Goal: Information Seeking & Learning: Stay updated

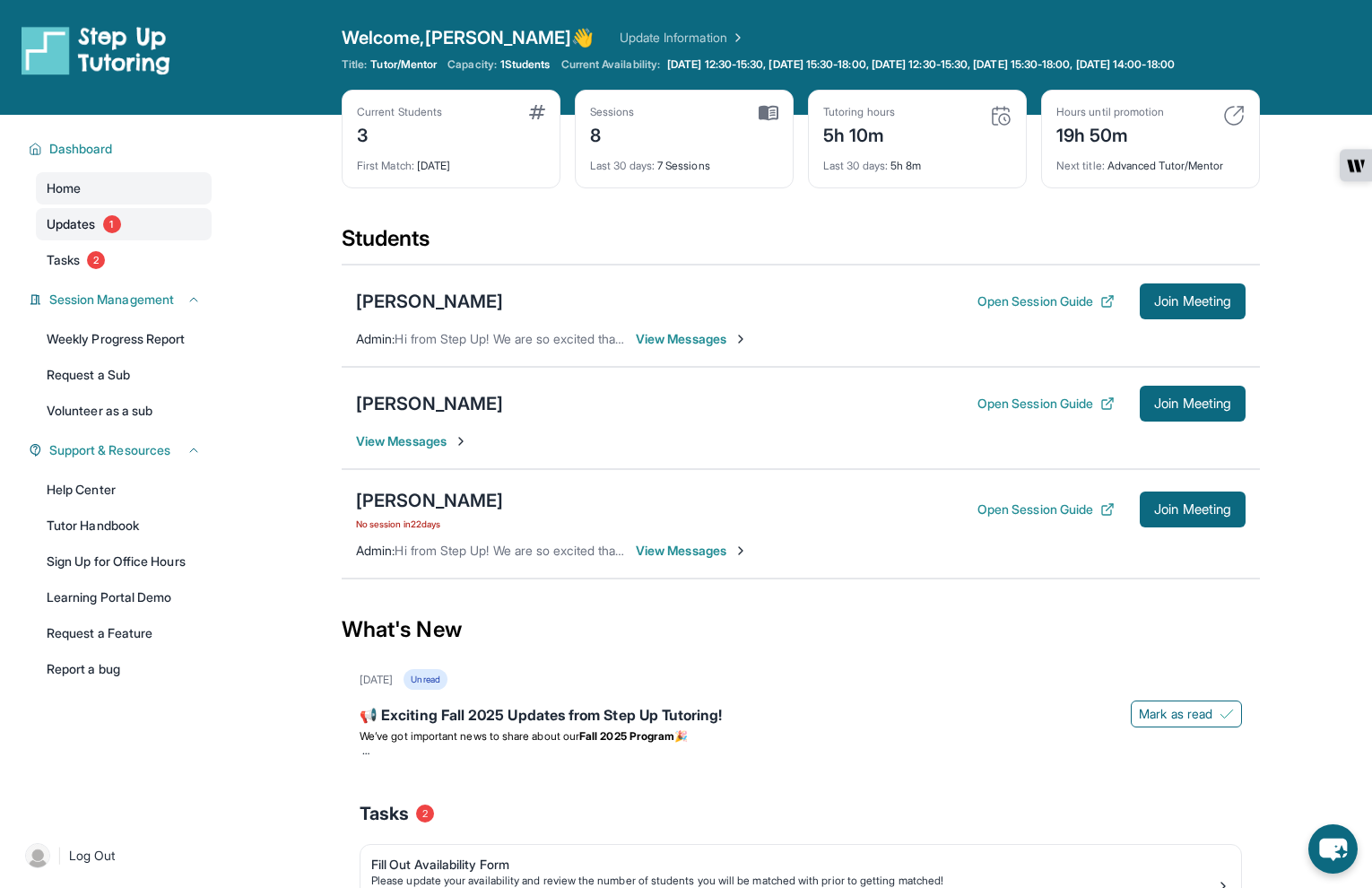
click at [73, 233] on span "Updates" at bounding box center [71, 224] width 50 height 17
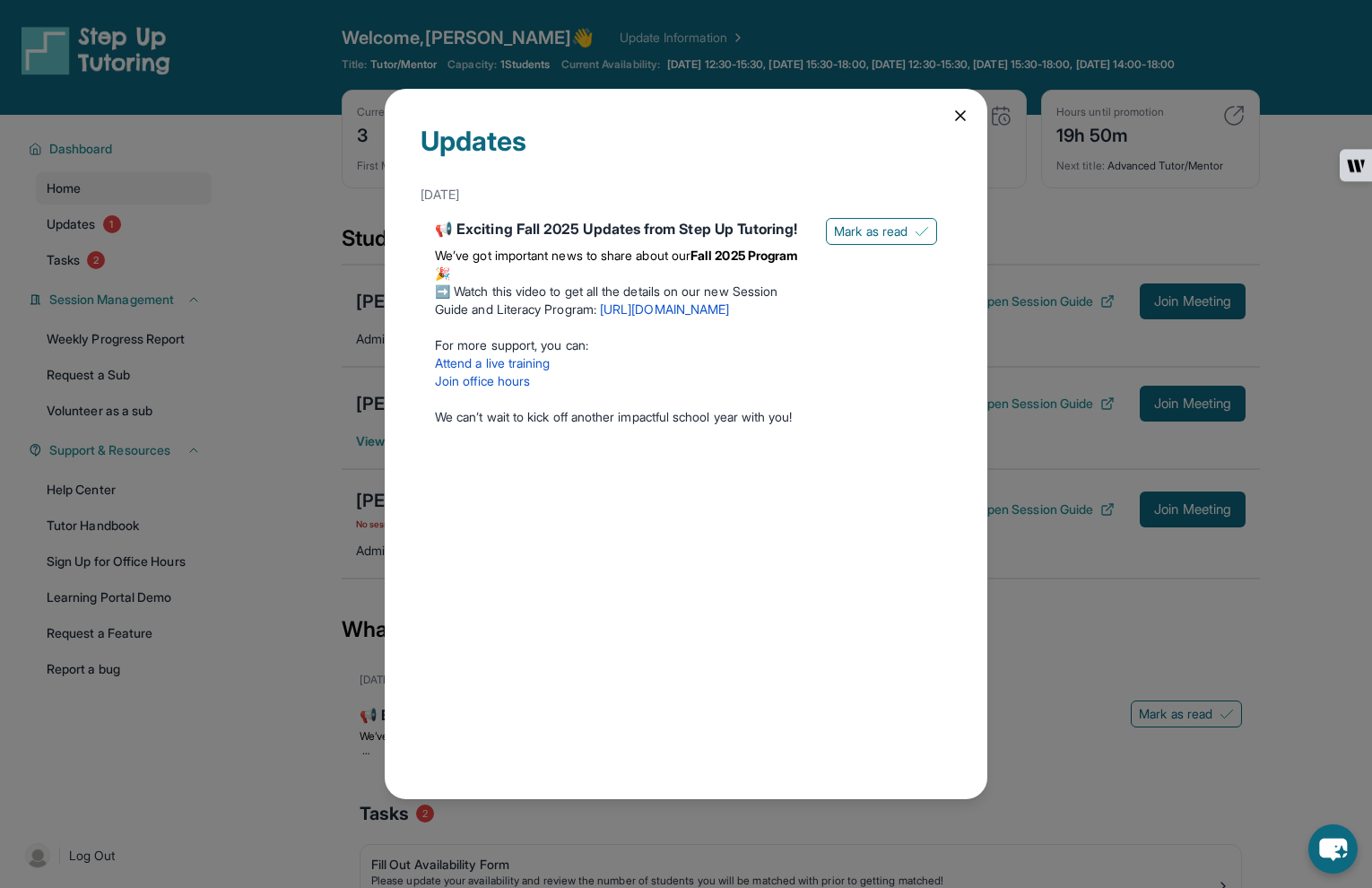
click at [962, 121] on icon at bounding box center [961, 116] width 17 height 17
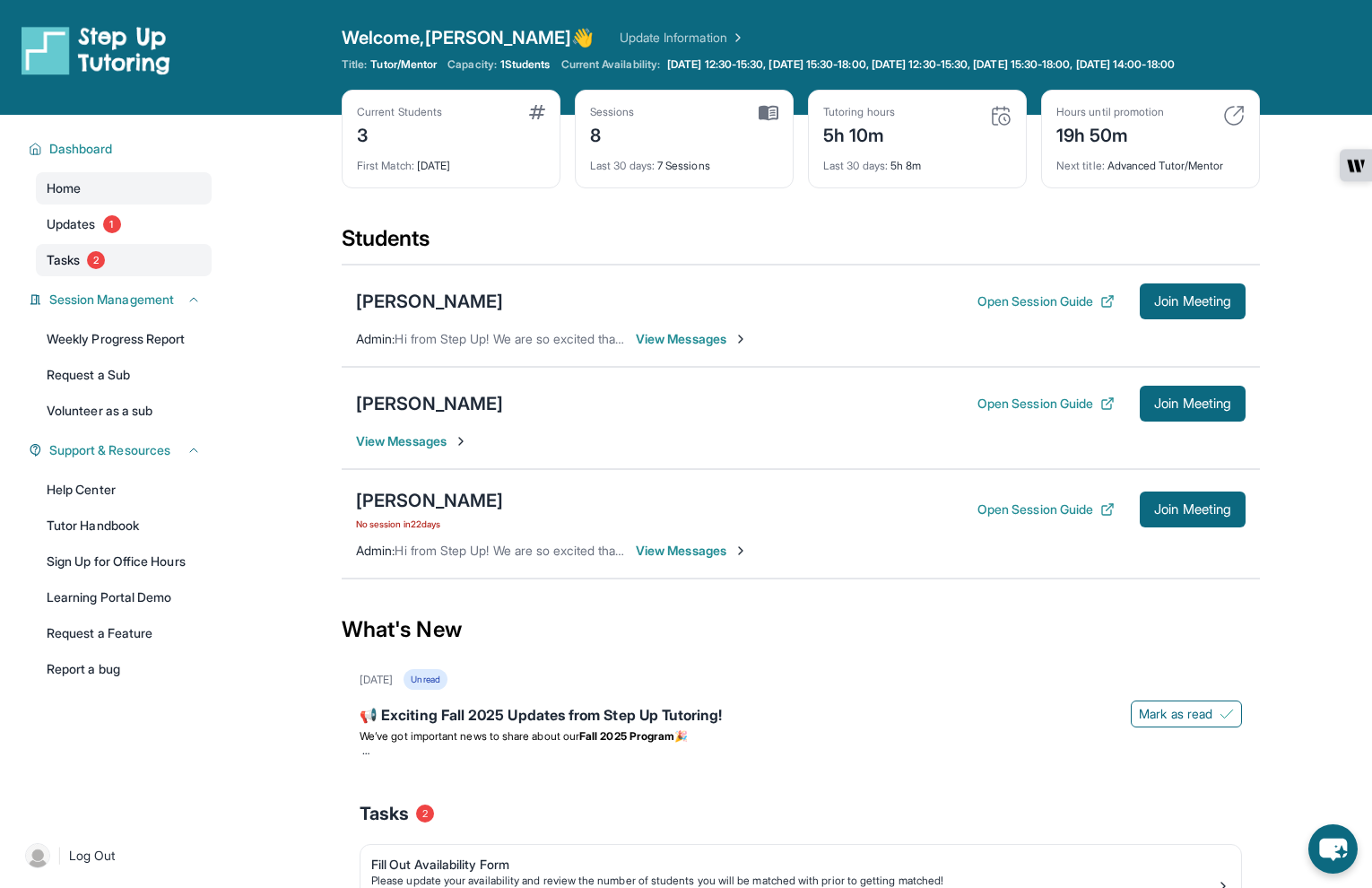
click at [94, 269] on span "2" at bounding box center [96, 259] width 17 height 17
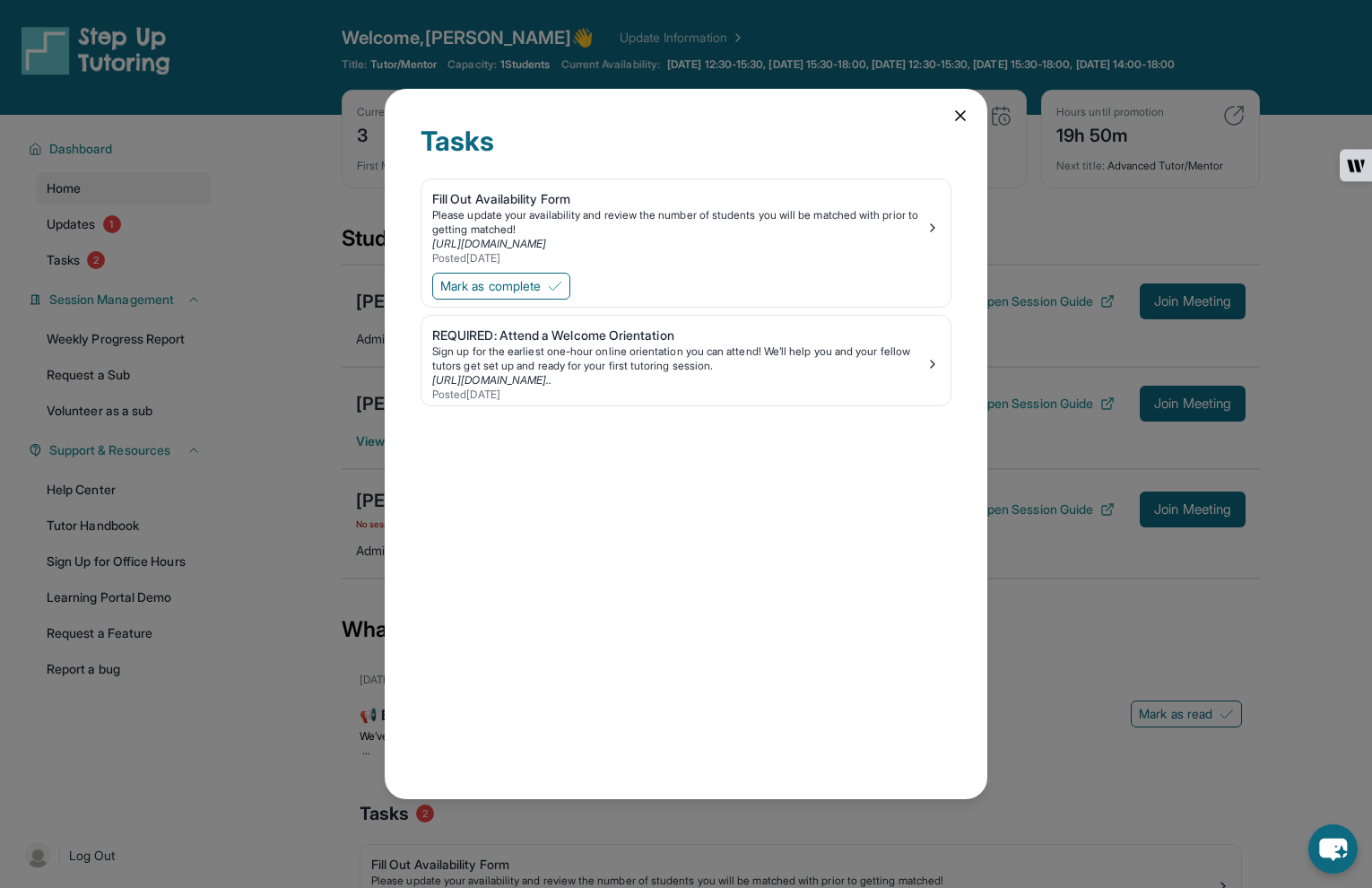
click at [964, 119] on icon at bounding box center [960, 115] width 9 height 9
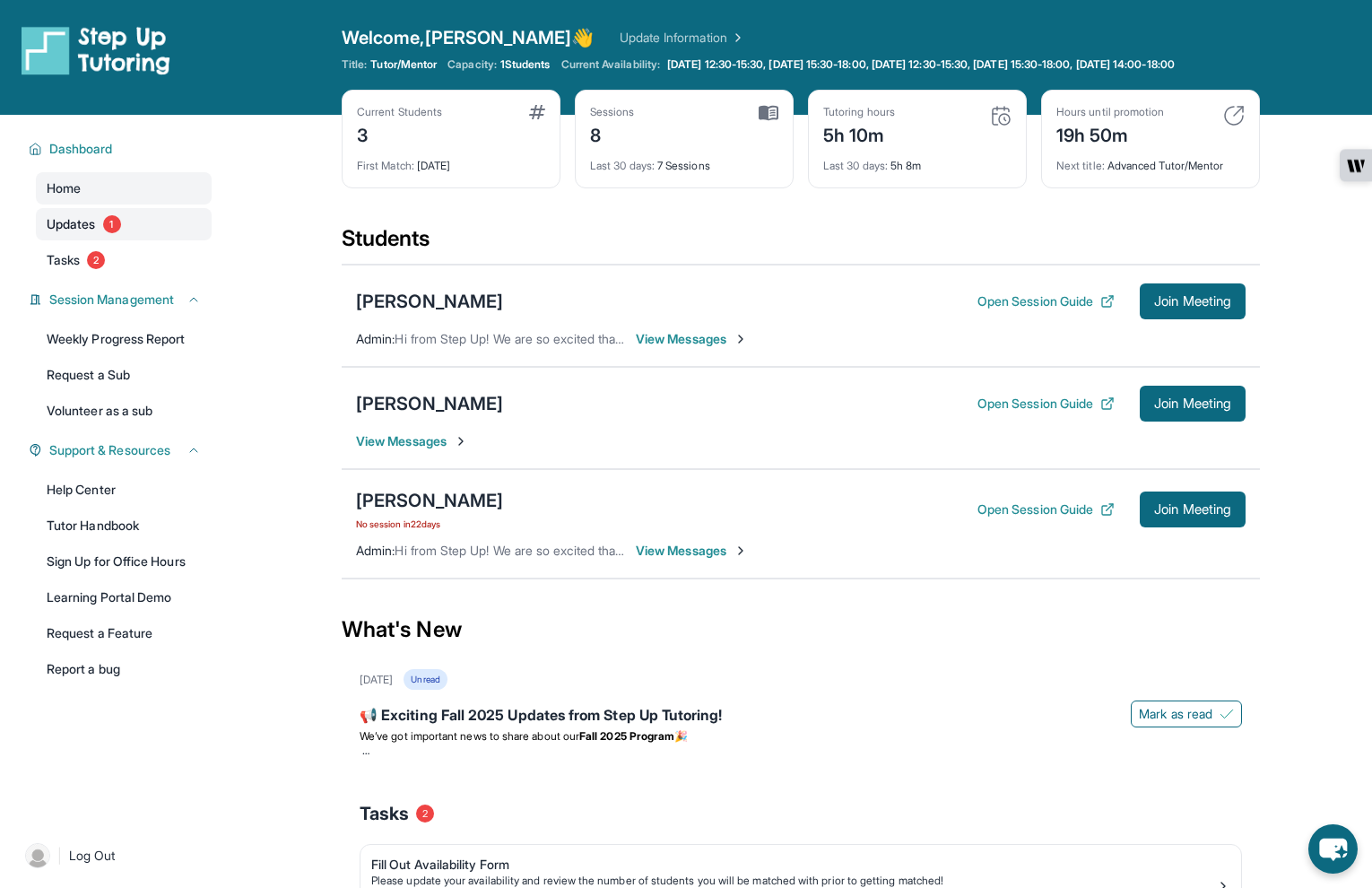
click at [72, 233] on span "Updates" at bounding box center [71, 224] width 50 height 17
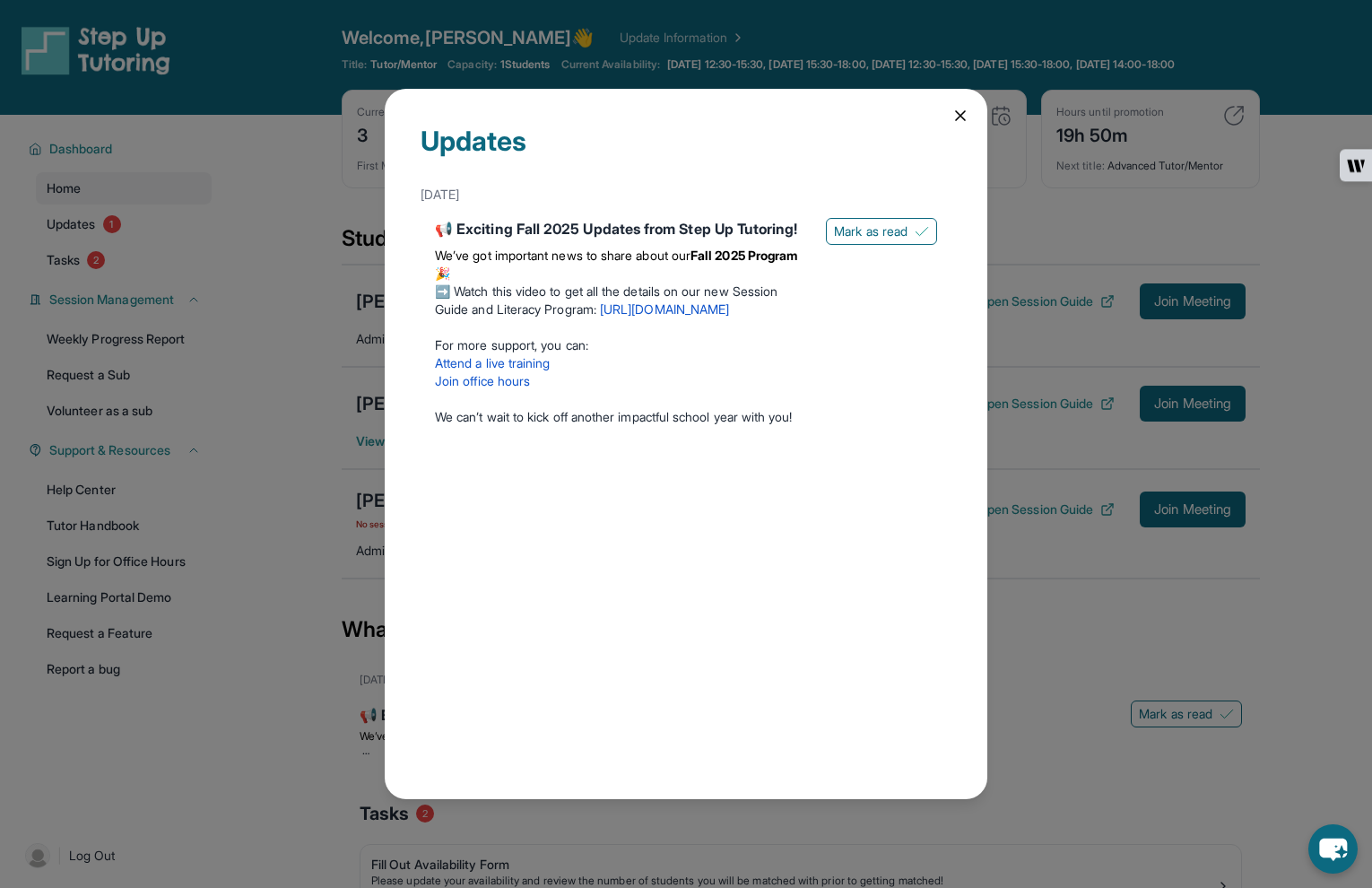
click at [961, 111] on icon at bounding box center [961, 116] width 17 height 17
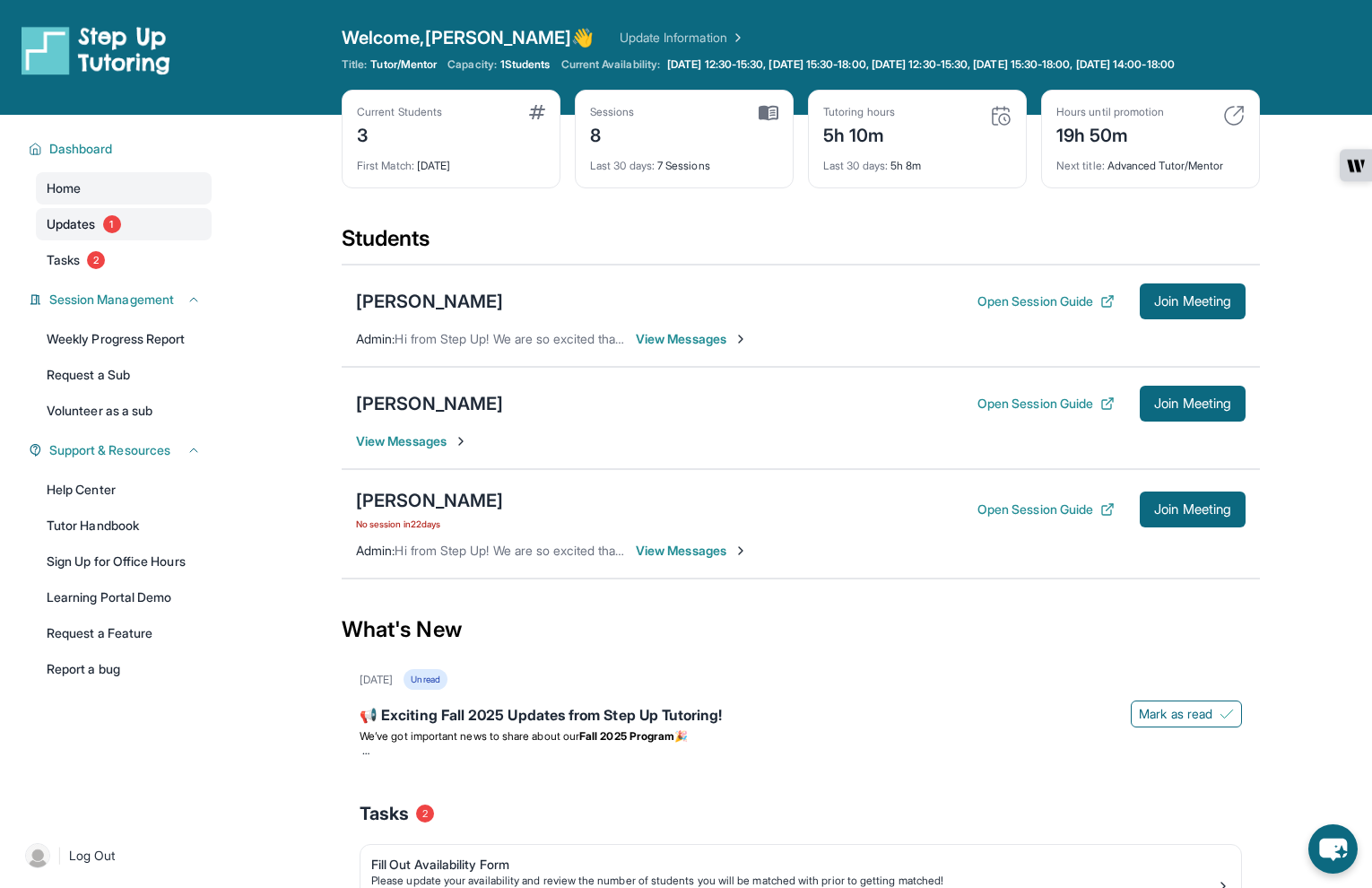
click at [112, 240] on link "Updates 1" at bounding box center [123, 223] width 176 height 32
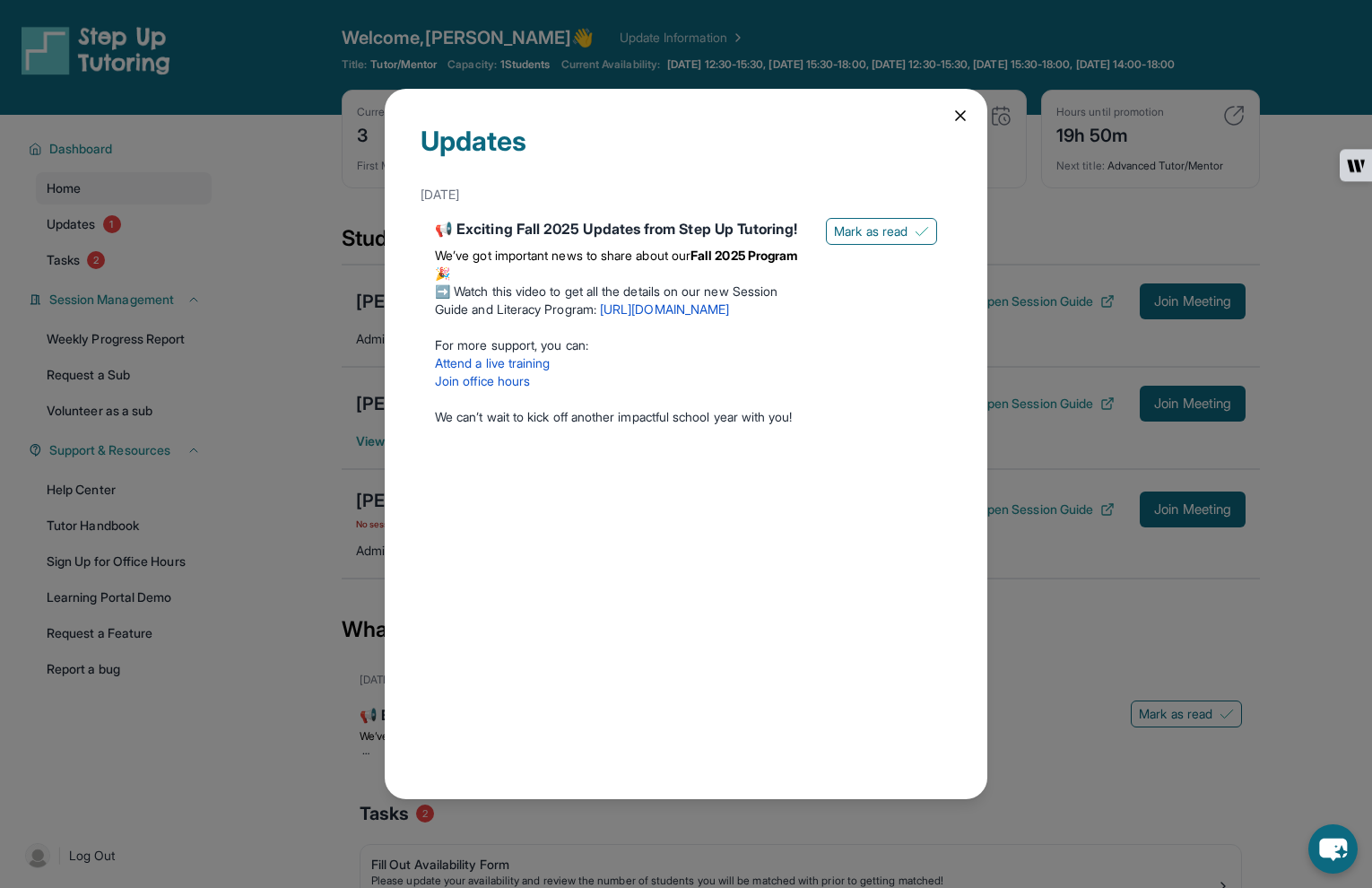
click at [963, 115] on icon at bounding box center [961, 116] width 17 height 17
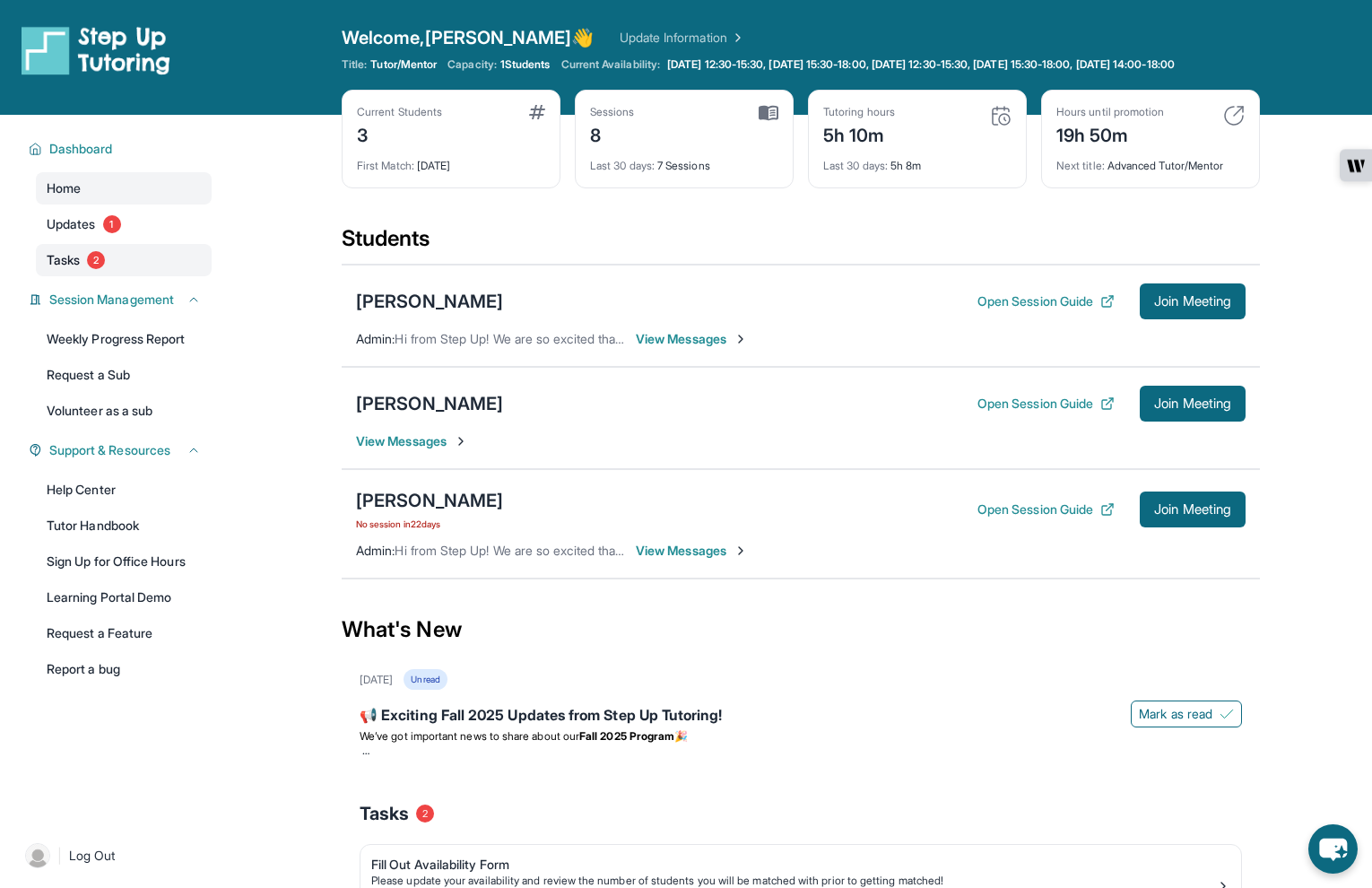
click at [105, 269] on span "2" at bounding box center [96, 259] width 17 height 17
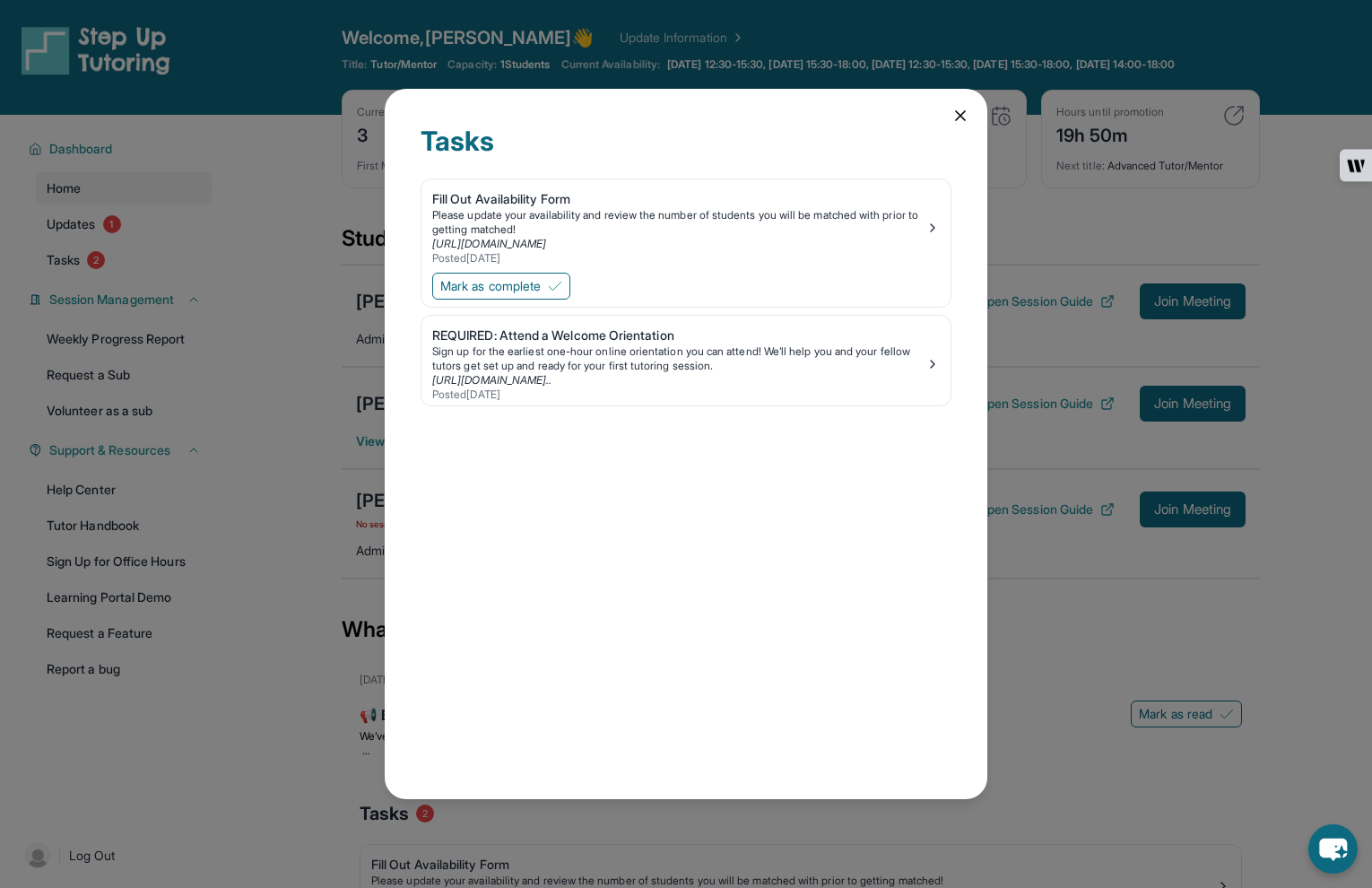
click at [962, 119] on icon at bounding box center [961, 116] width 17 height 17
